Goal: Task Accomplishment & Management: Manage account settings

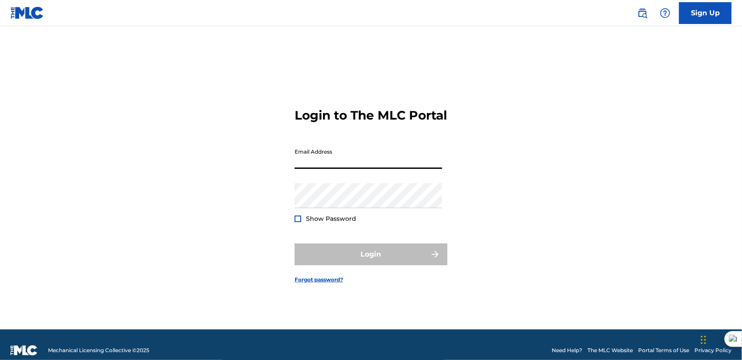
click at [359, 164] on input "Email Address" at bounding box center [367, 156] width 147 height 25
type input "[EMAIL_ADDRESS][DOMAIN_NAME]"
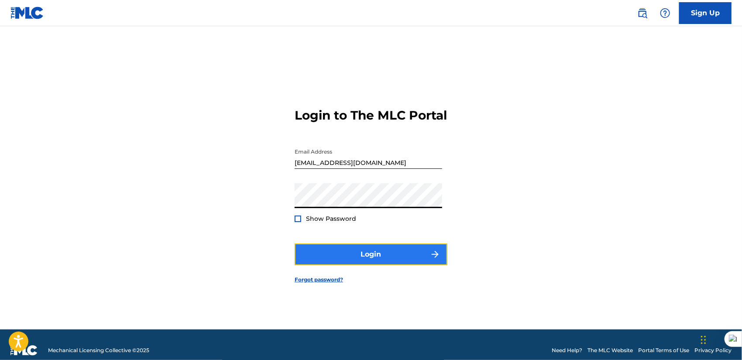
click at [379, 255] on button "Login" at bounding box center [370, 254] width 153 height 22
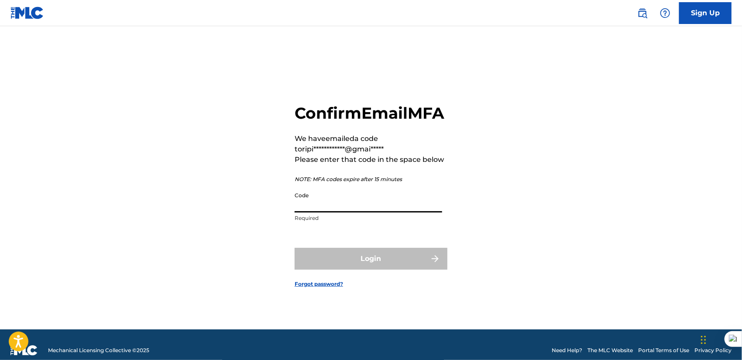
click at [330, 205] on input "Code" at bounding box center [367, 200] width 147 height 25
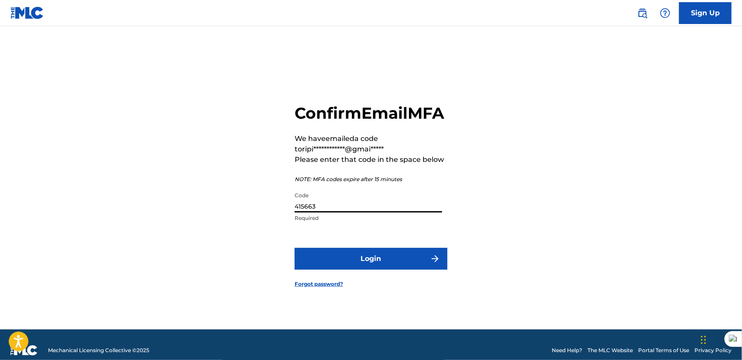
type input "415663"
click at [294, 248] on button "Login" at bounding box center [370, 259] width 153 height 22
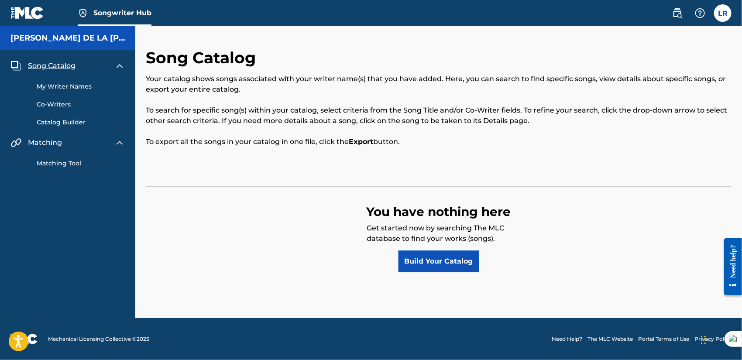
click at [37, 7] on img at bounding box center [27, 13] width 34 height 13
click at [721, 15] on label at bounding box center [722, 12] width 17 height 17
click at [722, 13] on input "LR Luis Rosario ripiaolatinmusic@gmail.com Notification Preferences Profile Log…" at bounding box center [722, 13] width 0 height 0
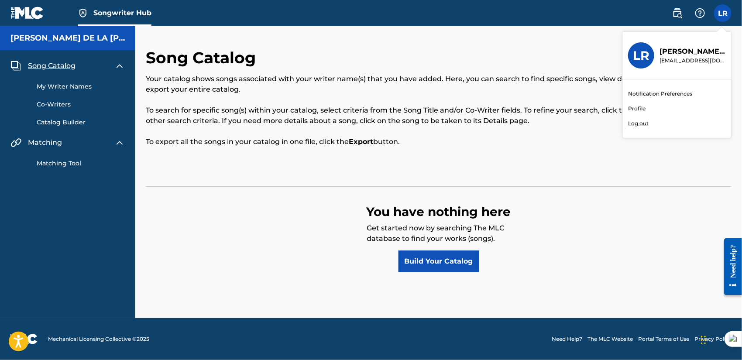
click at [646, 109] on div "Notification Preferences Profile Log out" at bounding box center [676, 108] width 108 height 58
click at [722, 13] on input "LR Luis Rosario ripiaolatinmusic@gmail.com Notification Preferences Profile Log…" at bounding box center [722, 13] width 0 height 0
click at [640, 107] on link "Profile" at bounding box center [636, 109] width 17 height 8
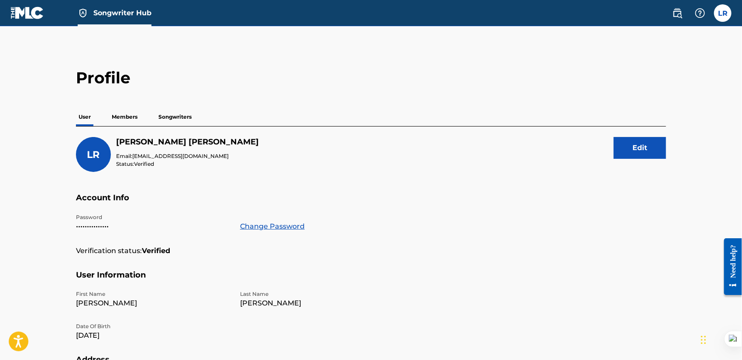
click at [131, 117] on p "Members" at bounding box center [124, 117] width 31 height 18
